Goal: Information Seeking & Learning: Learn about a topic

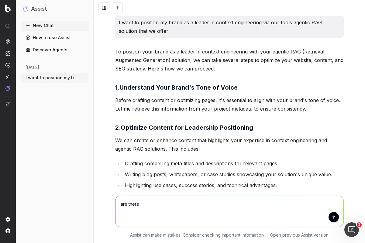
scroll to position [1693, 0]
